Goal: Navigation & Orientation: Find specific page/section

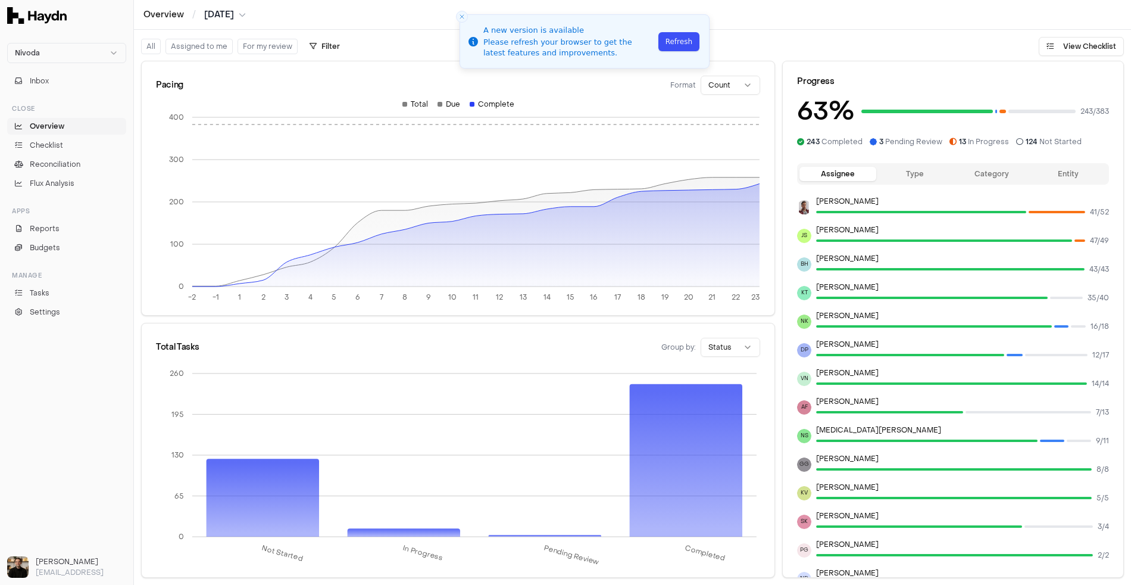
click at [679, 46] on button "Refresh" at bounding box center [678, 41] width 41 height 19
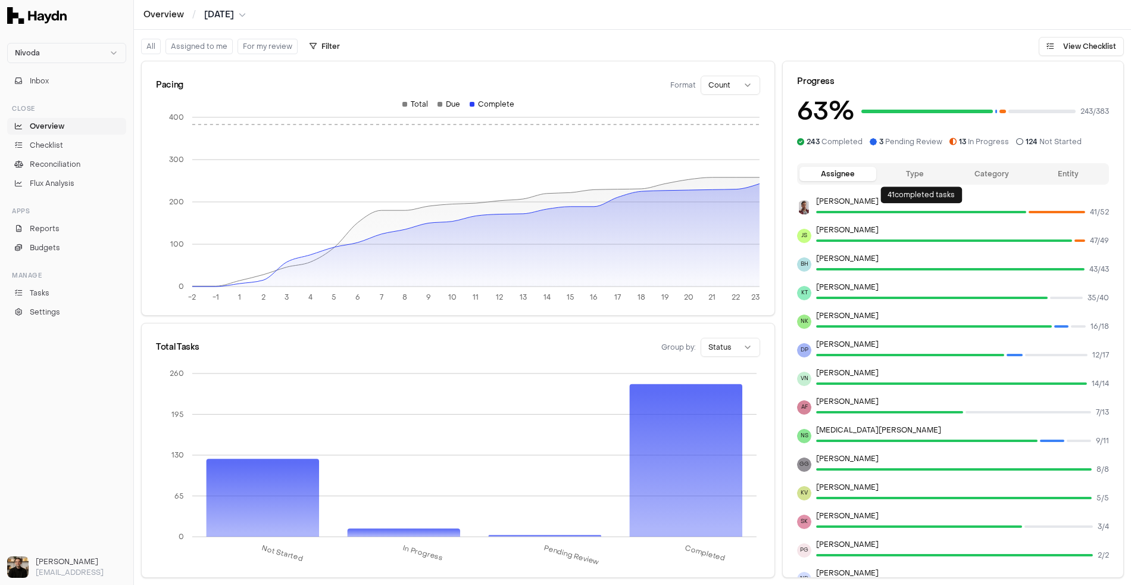
click at [914, 177] on button "Type" at bounding box center [914, 174] width 77 height 14
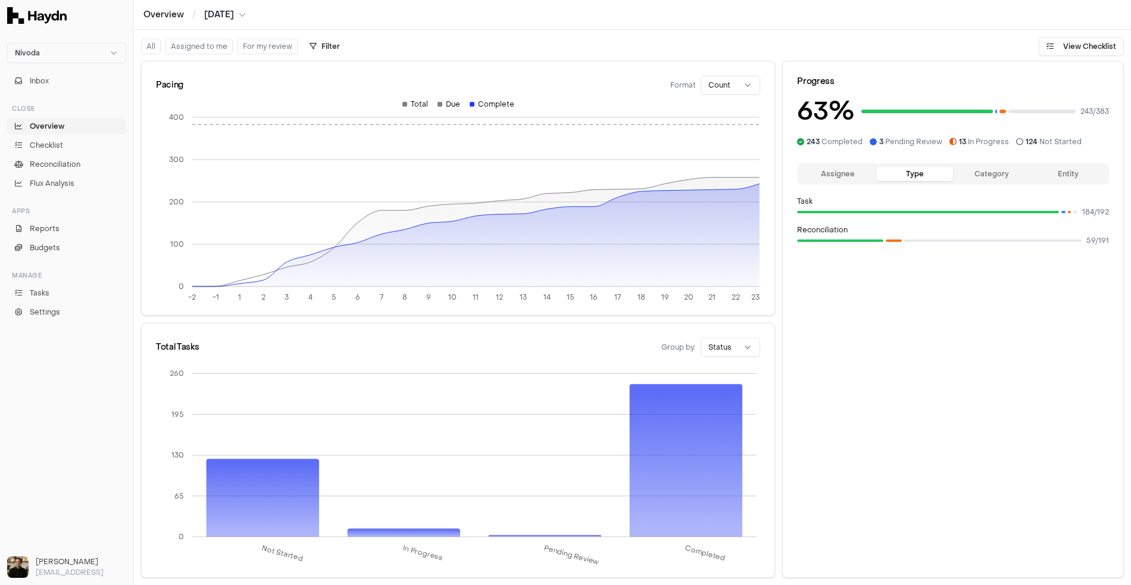
click at [847, 168] on button "Assignee" at bounding box center [838, 174] width 77 height 14
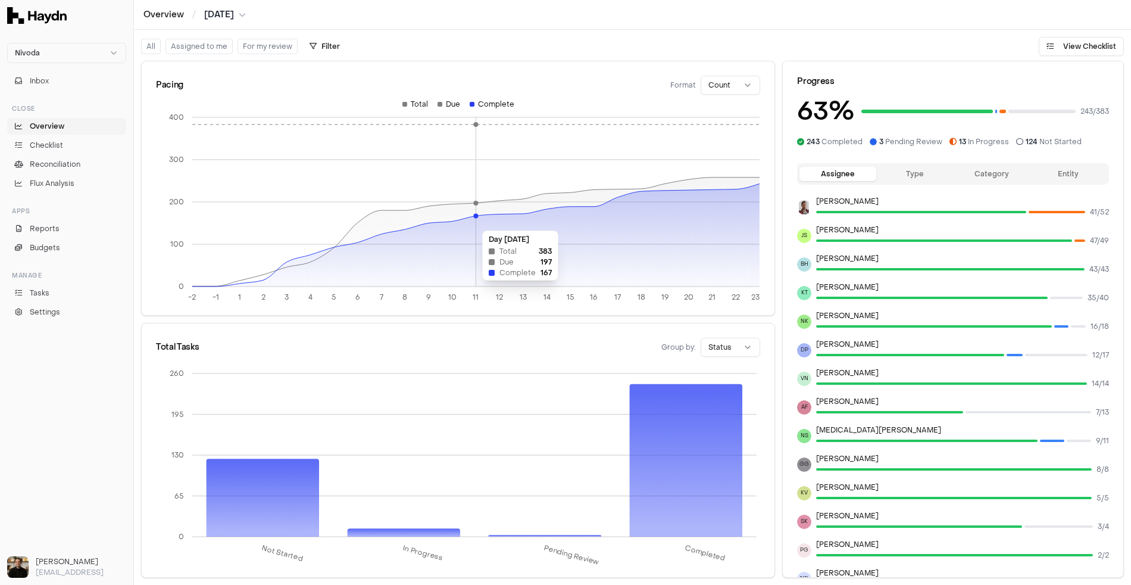
drag, startPoint x: 439, startPoint y: 230, endPoint x: 578, endPoint y: 224, distance: 139.4
click at [578, 224] on icon at bounding box center [475, 234] width 567 height 103
drag, startPoint x: 578, startPoint y: 224, endPoint x: 492, endPoint y: 220, distance: 85.8
click at [492, 220] on icon at bounding box center [475, 234] width 567 height 103
click at [719, 345] on html "Nivoda Inbox Close Overview Checklist Reconciliation Flux Analysis Apps Reports…" at bounding box center [565, 292] width 1131 height 585
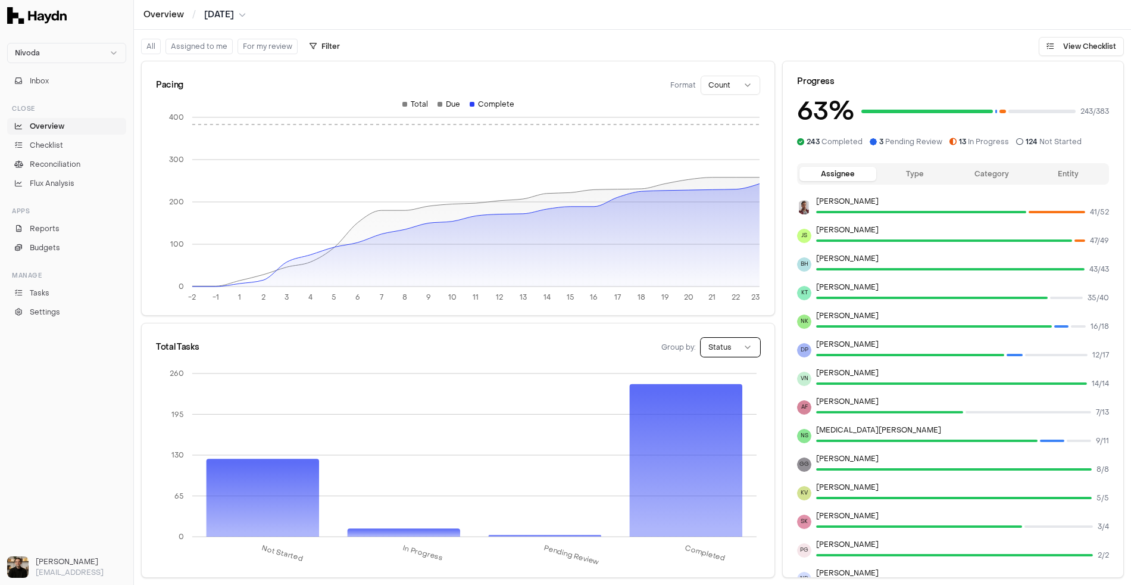
click at [597, 329] on html "Nivoda Inbox Close Overview Checklist Reconciliation Flux Analysis Apps Reports…" at bounding box center [565, 292] width 1131 height 585
click at [45, 49] on html "Nivoda Inbox Close Overview Checklist Reconciliation Flux Analysis Apps Reports…" at bounding box center [565, 292] width 1131 height 585
click at [37, 142] on span "Heroes" at bounding box center [28, 143] width 27 height 10
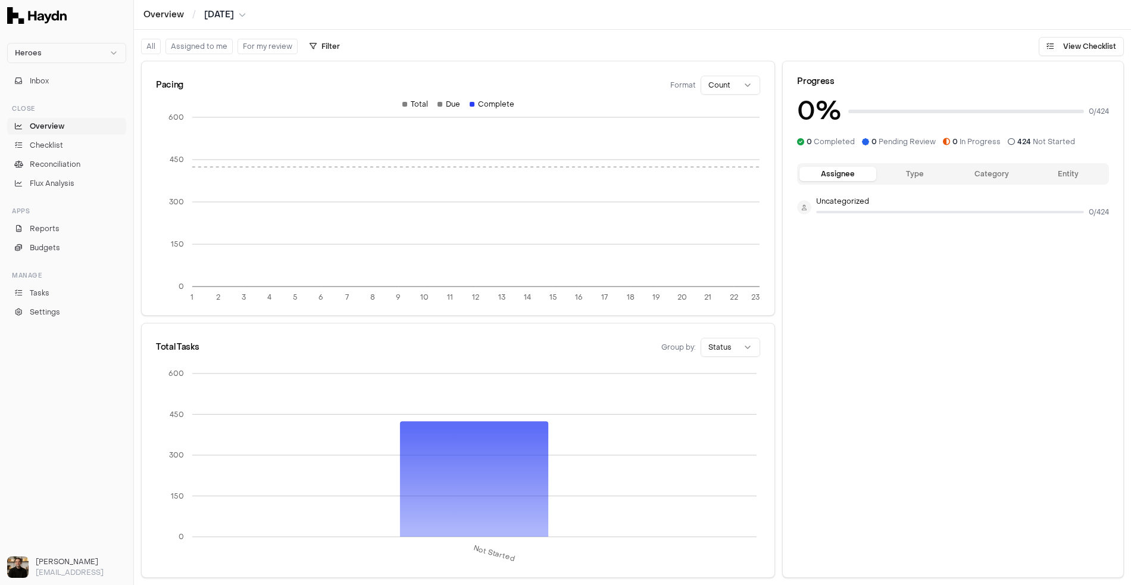
click at [717, 343] on html "Heroes Inbox Close Overview Checklist Reconciliation Flux Analysis Apps Reports…" at bounding box center [565, 292] width 1131 height 585
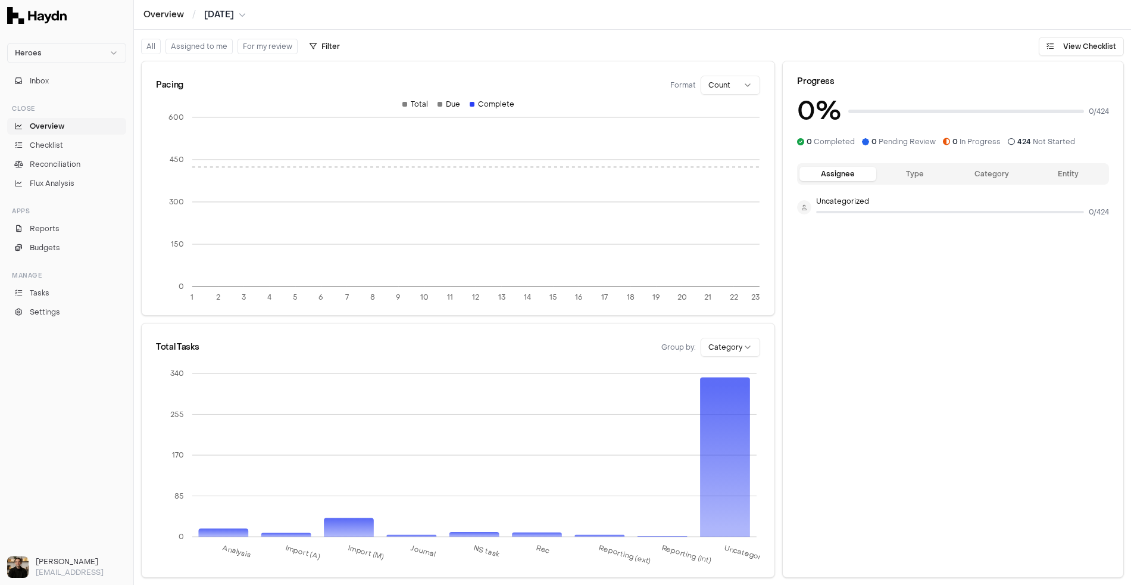
click at [736, 341] on html "Heroes Inbox Close Overview Checklist Reconciliation Flux Analysis Apps Reports…" at bounding box center [565, 292] width 1131 height 585
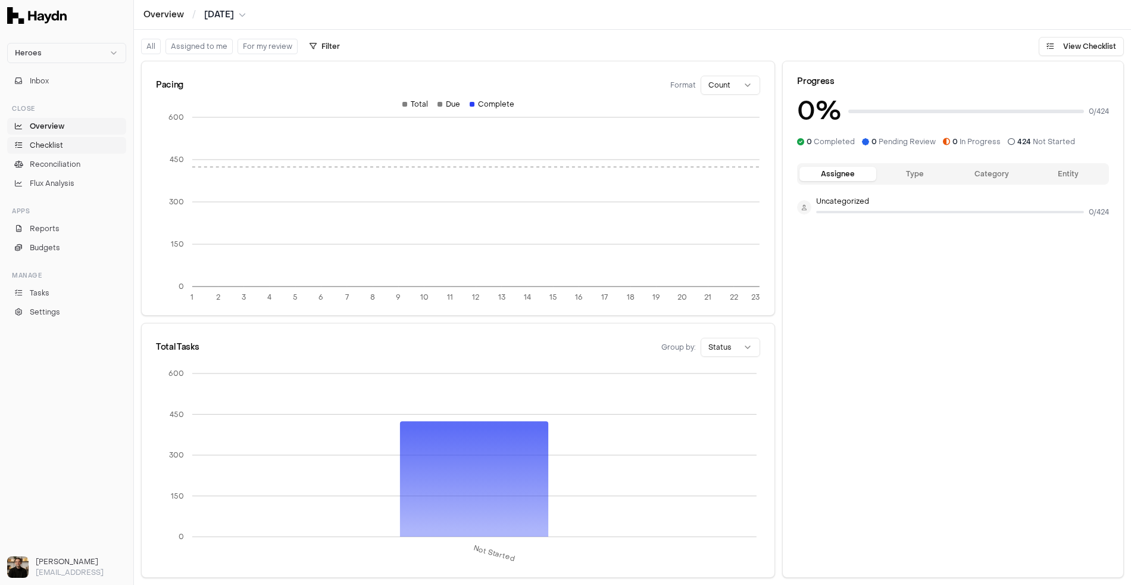
click at [52, 137] on link "Checklist" at bounding box center [66, 145] width 119 height 17
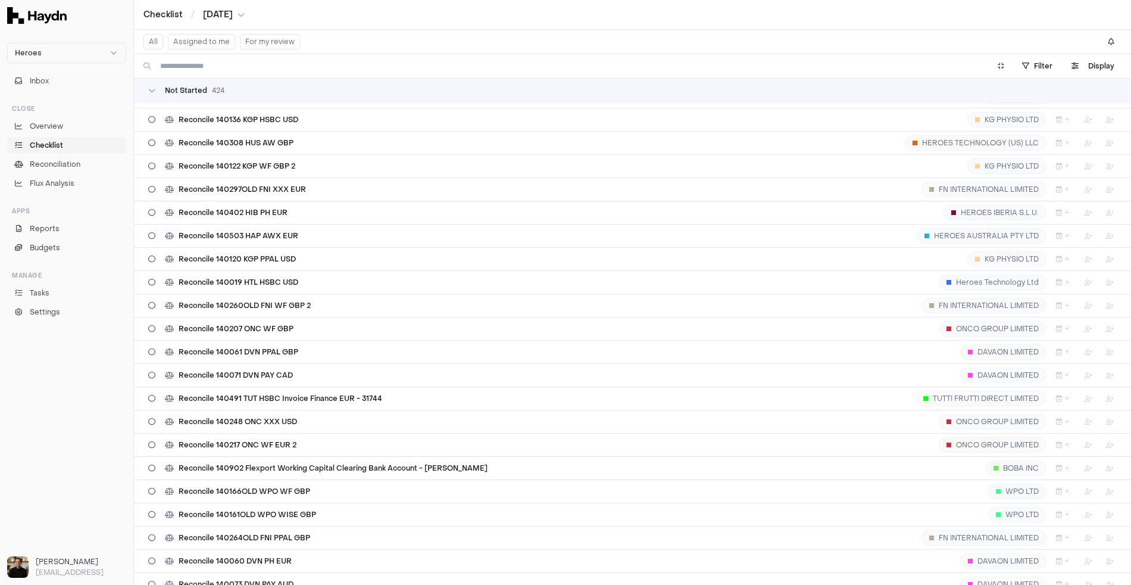
scroll to position [1621, 0]
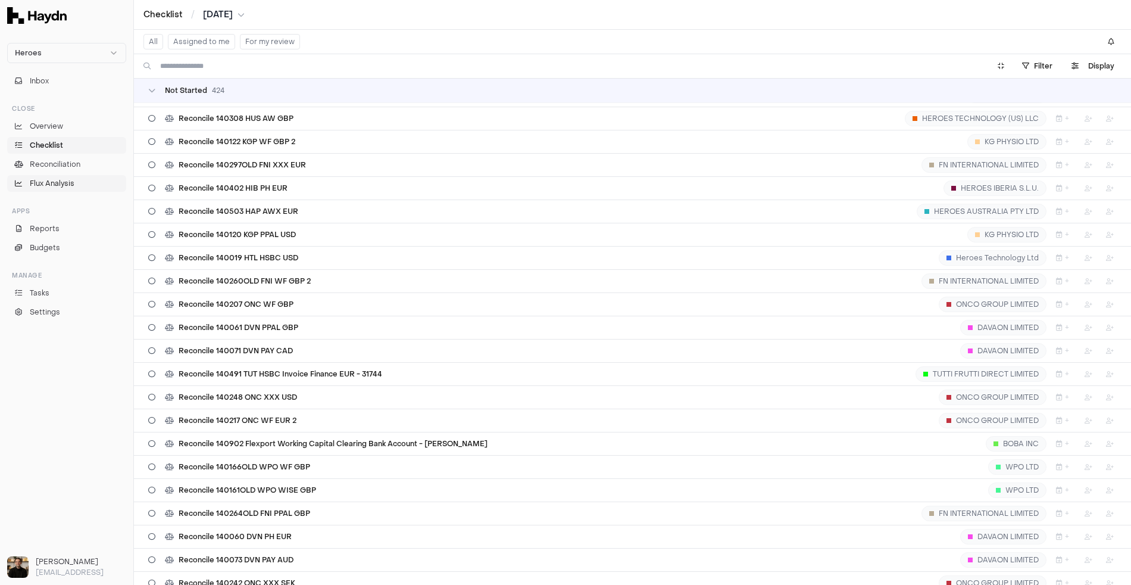
click at [49, 181] on span "Flux Analysis" at bounding box center [52, 183] width 45 height 11
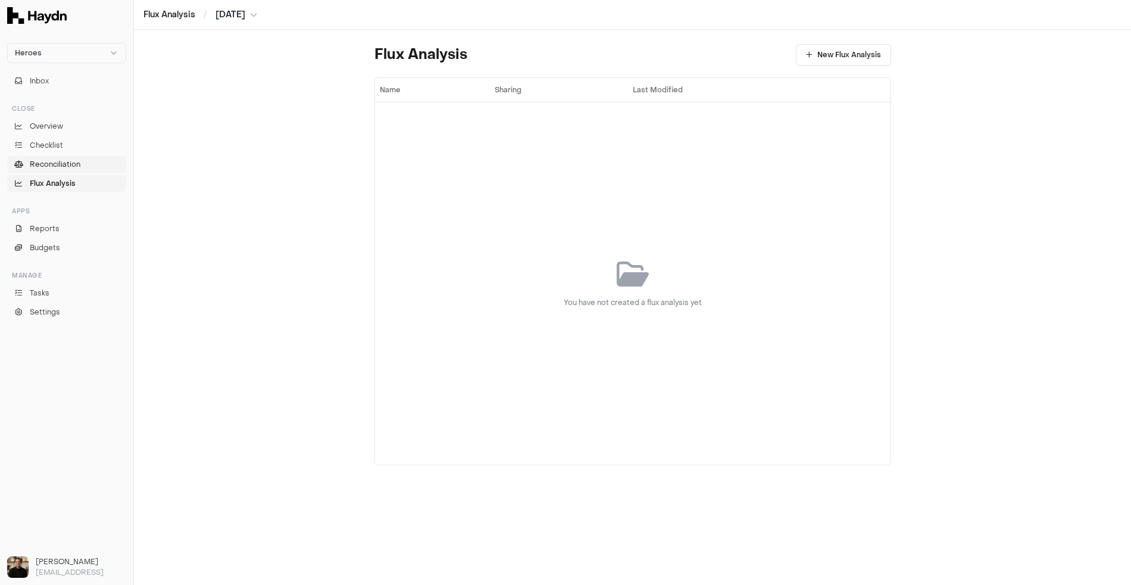
click at [58, 157] on link "Reconciliation" at bounding box center [66, 164] width 119 height 17
